Goal: Find specific page/section: Find specific page/section

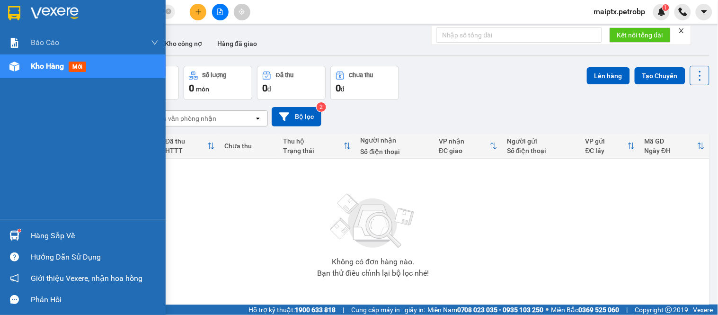
click at [20, 235] on div at bounding box center [14, 235] width 17 height 17
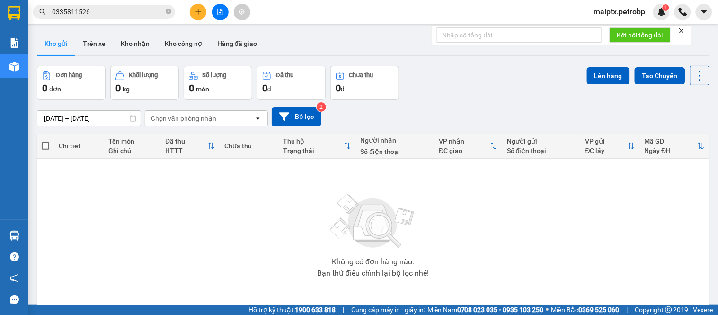
click at [528, 229] on section "Kết quả tìm kiếm ( 84 ) Bộ lọc Mã ĐH Trạng thái Món hàng Tổng cước Chưa cước Ng…" at bounding box center [359, 157] width 718 height 315
click at [106, 44] on button "Trên xe" at bounding box center [94, 43] width 38 height 23
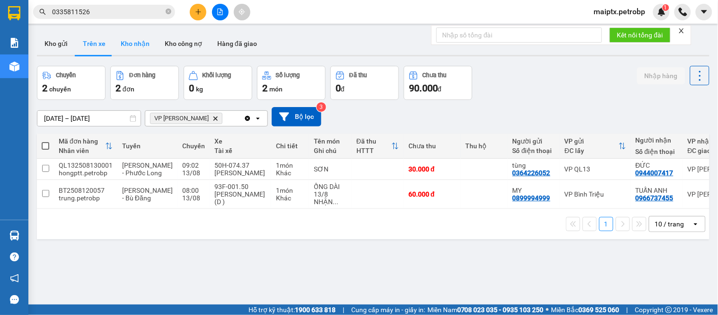
click at [125, 48] on button "Kho nhận" at bounding box center [135, 43] width 44 height 23
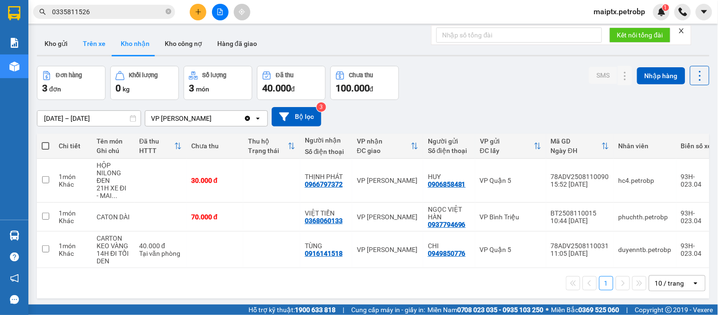
click at [89, 43] on button "Trên xe" at bounding box center [94, 43] width 38 height 23
type input "[DATE] – [DATE]"
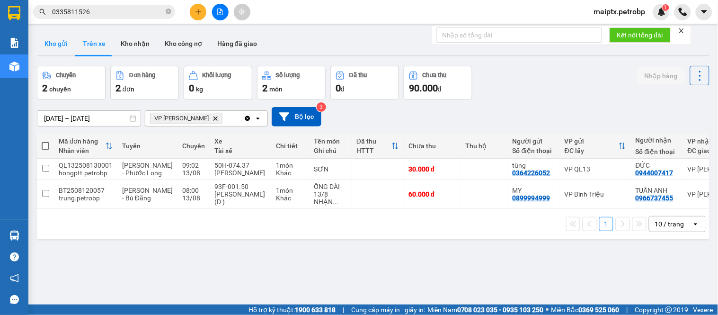
click at [71, 43] on button "Kho gửi" at bounding box center [56, 43] width 38 height 23
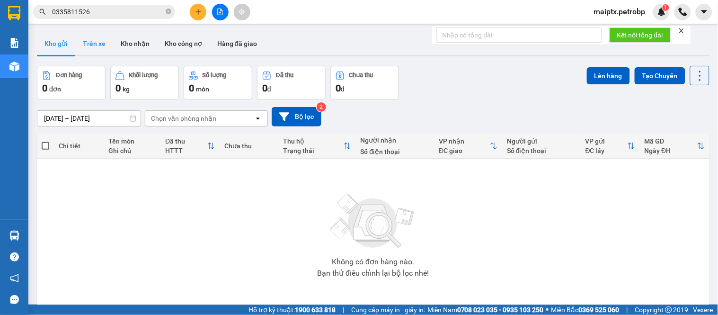
click at [92, 39] on button "Trên xe" at bounding box center [94, 43] width 38 height 23
